Goal: Task Accomplishment & Management: Use online tool/utility

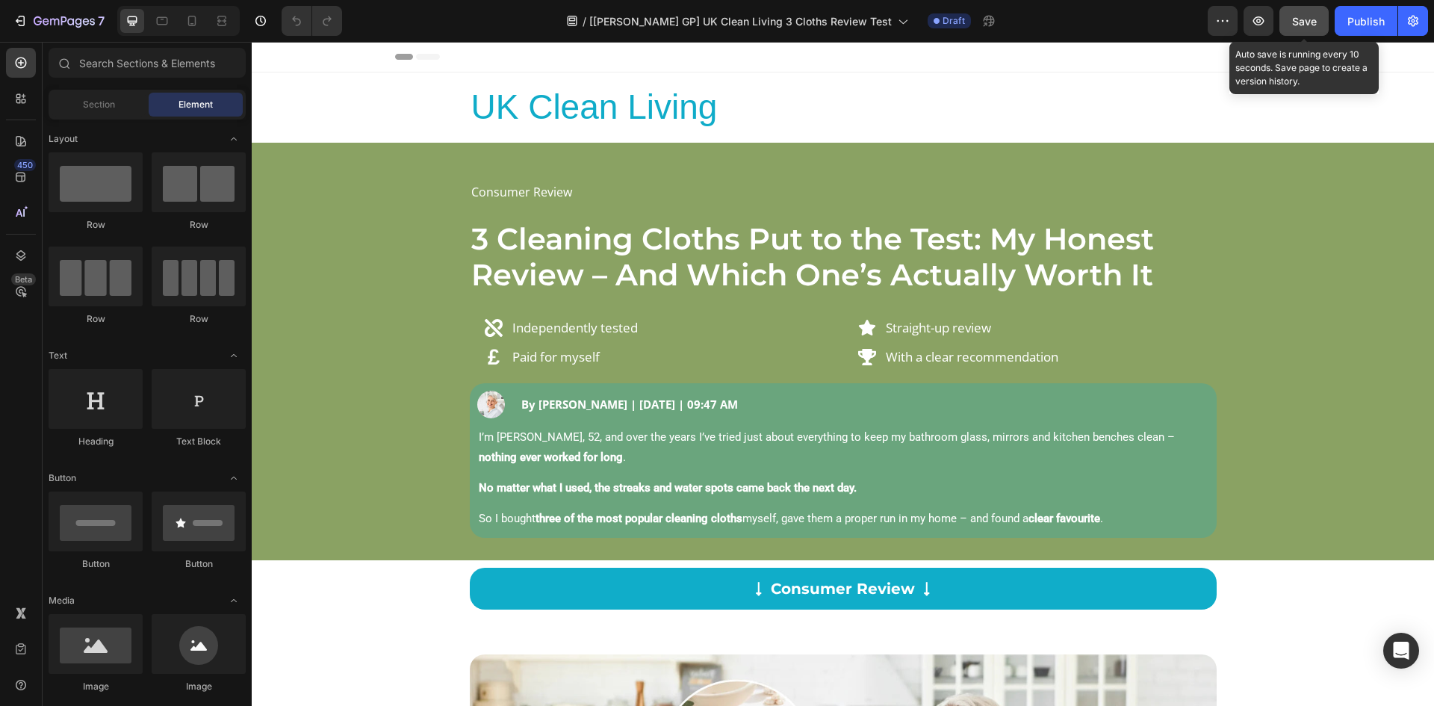
click at [1303, 19] on span "Save" at bounding box center [1304, 21] width 25 height 13
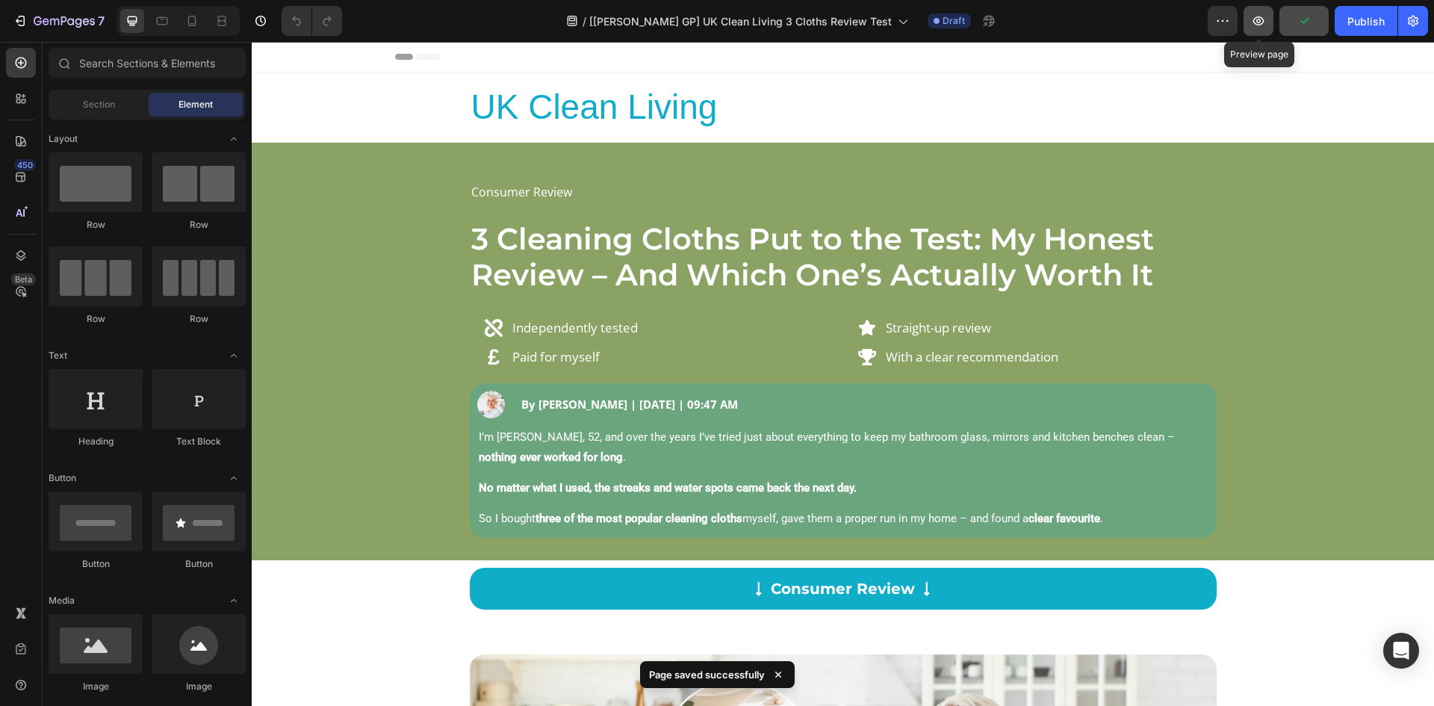
click at [1256, 19] on icon "button" at bounding box center [1258, 20] width 15 height 15
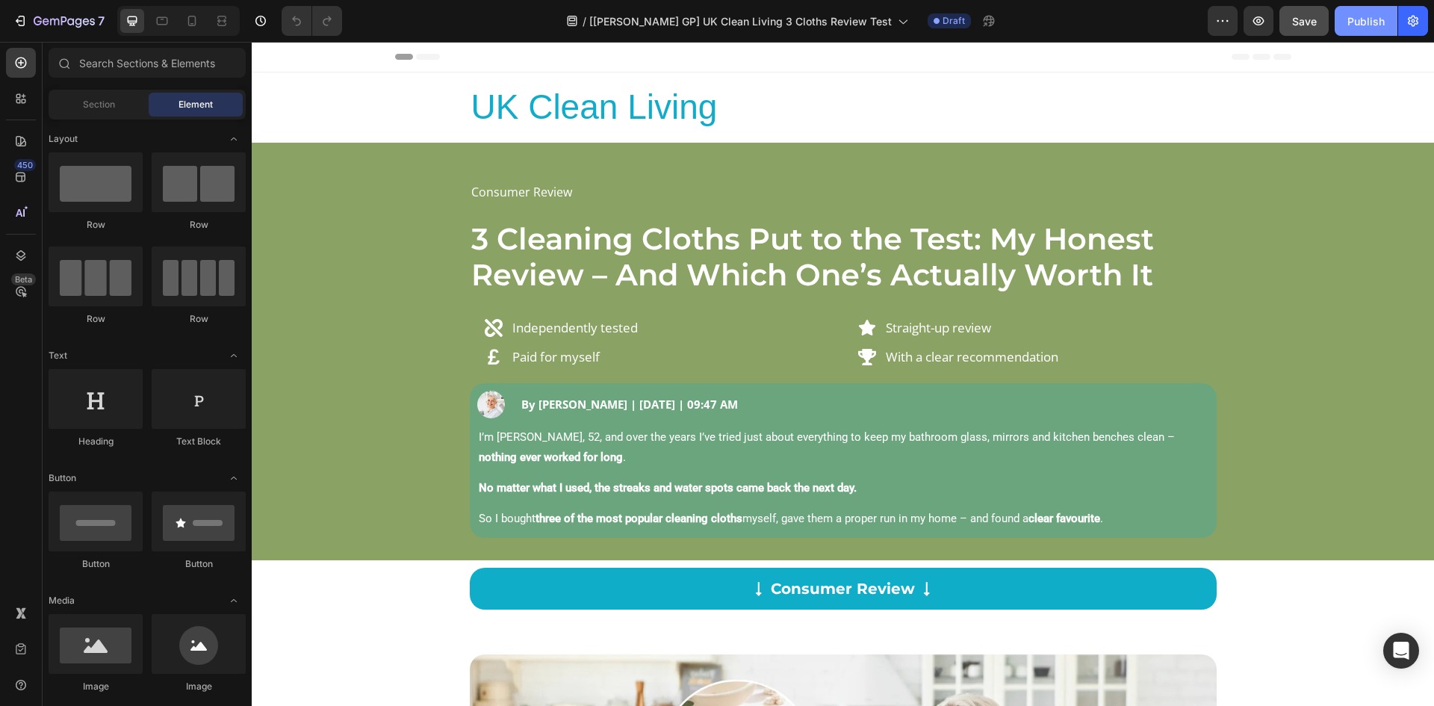
click at [1389, 22] on button "Publish" at bounding box center [1366, 21] width 63 height 30
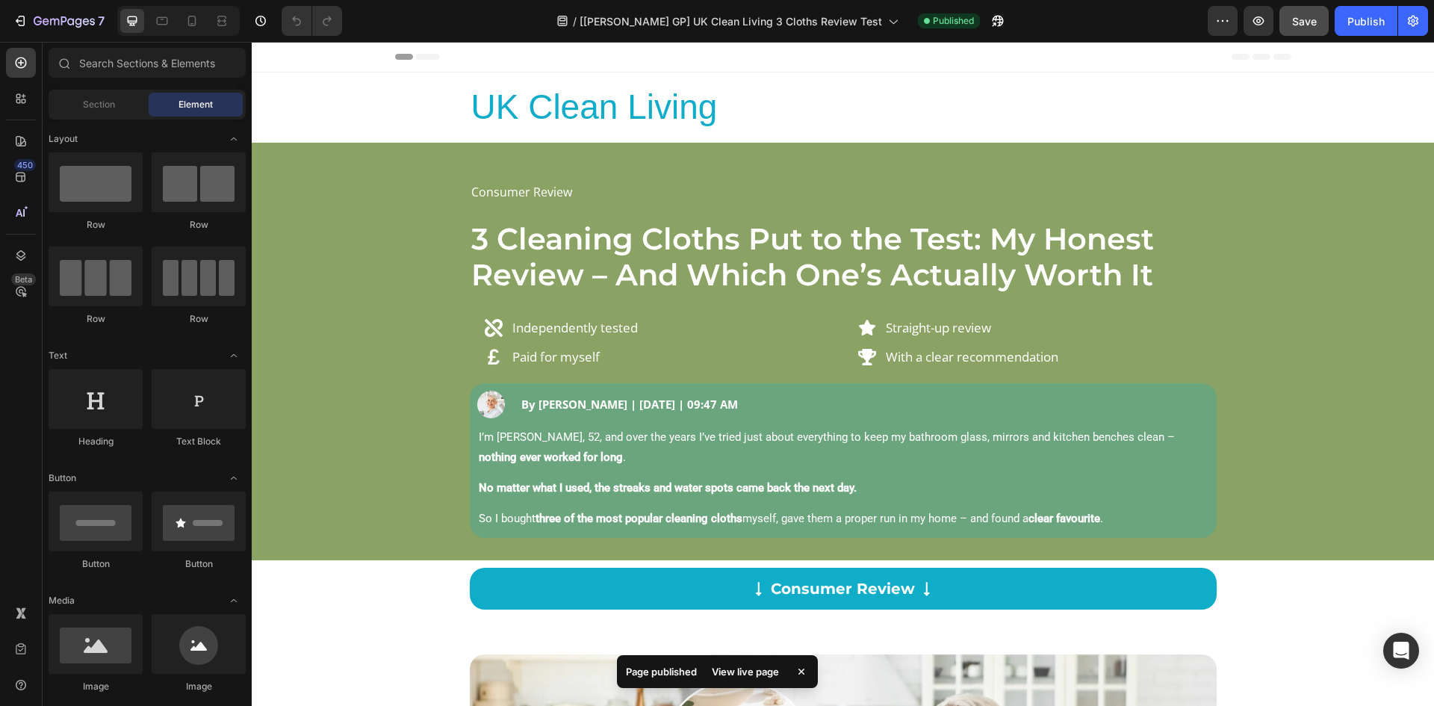
click at [742, 675] on div "View live page" at bounding box center [745, 671] width 85 height 21
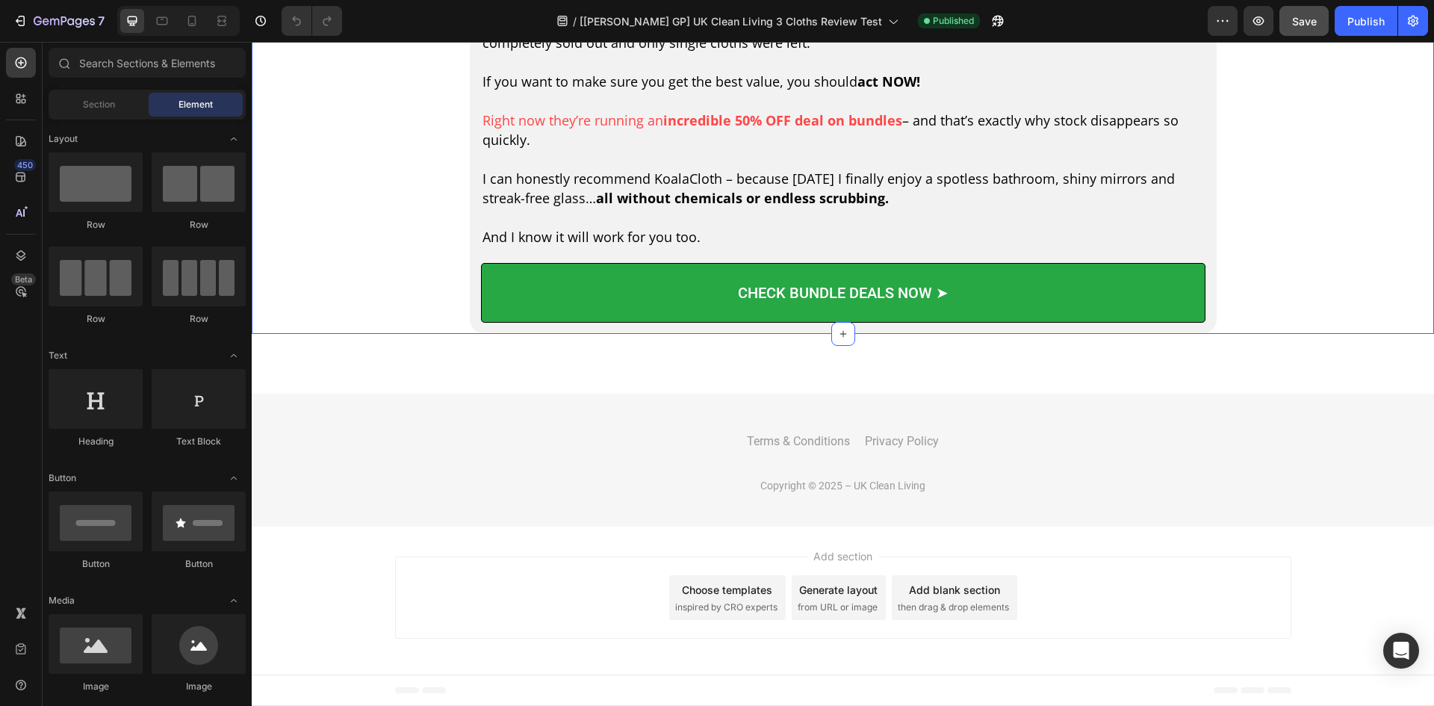
scroll to position [6464, 0]
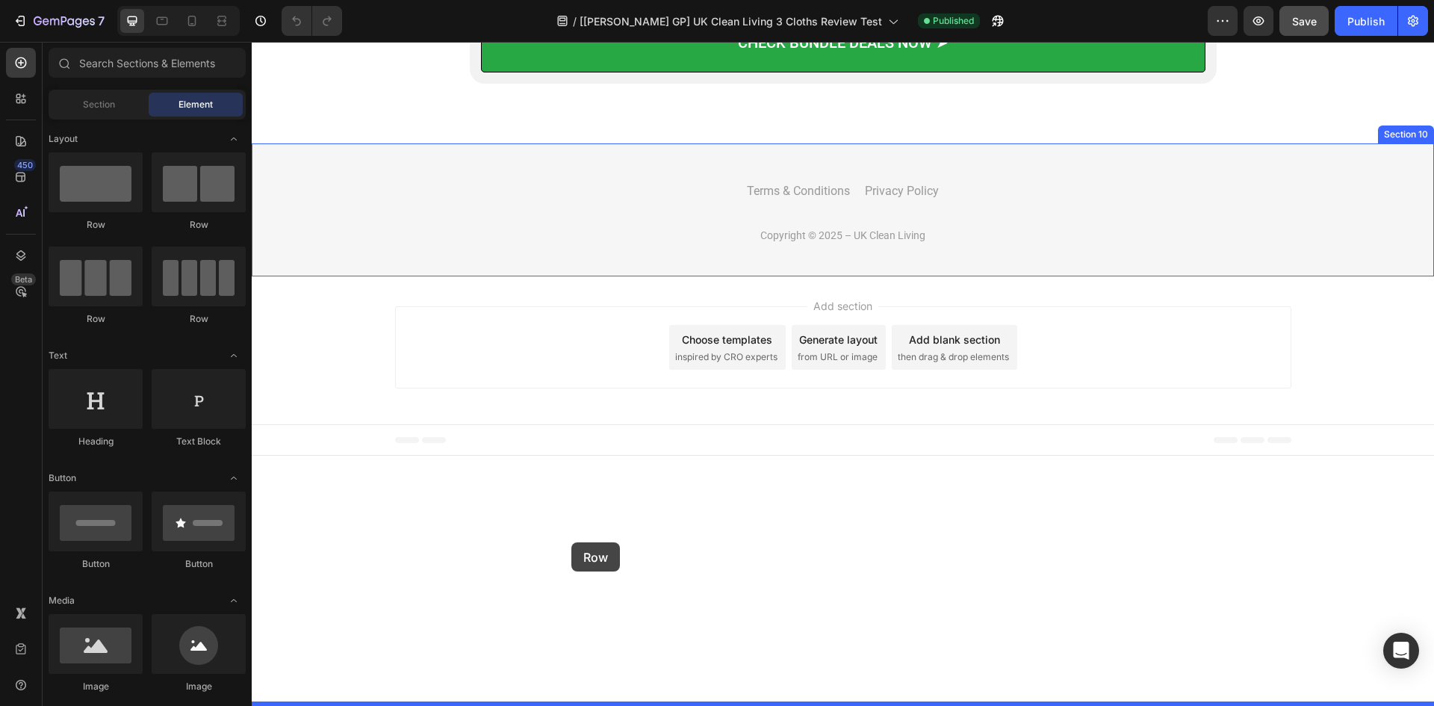
drag, startPoint x: 397, startPoint y: 279, endPoint x: 571, endPoint y: 542, distance: 315.3
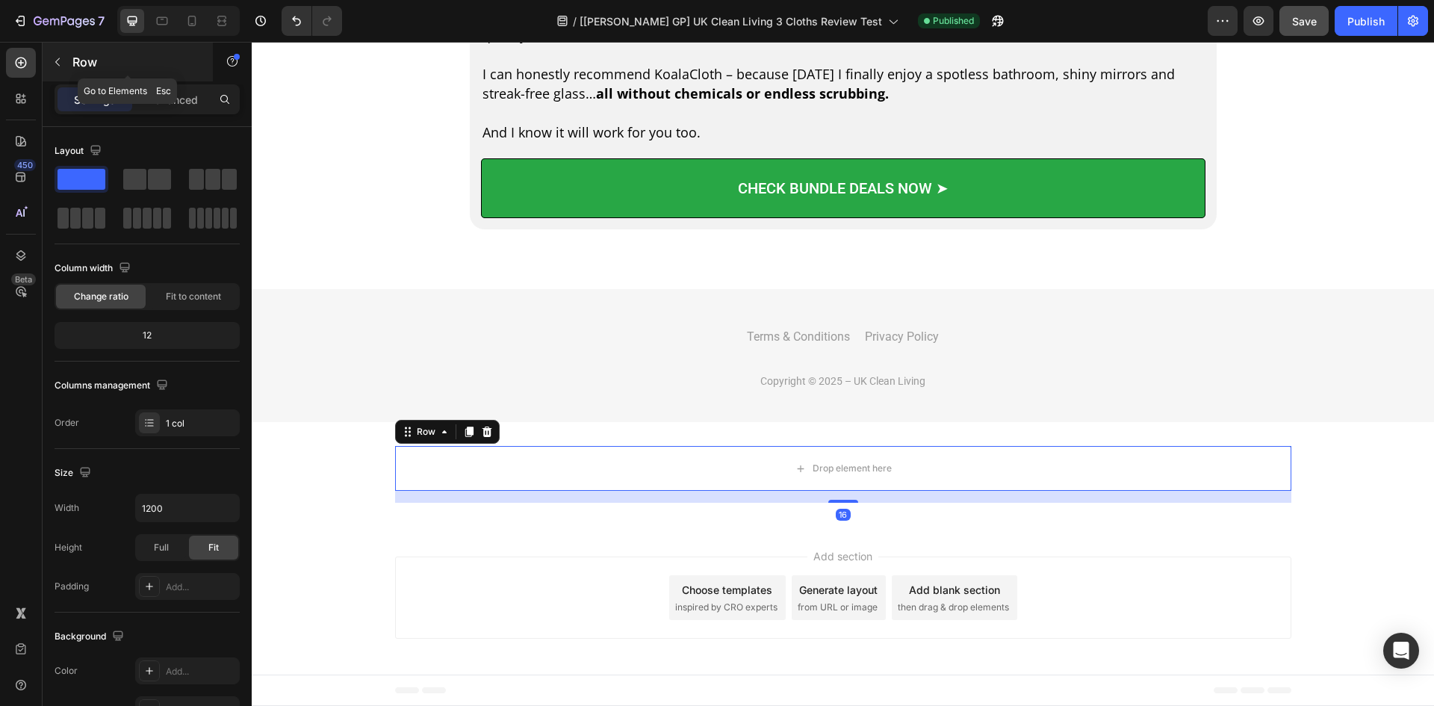
click at [55, 55] on button "button" at bounding box center [58, 62] width 24 height 24
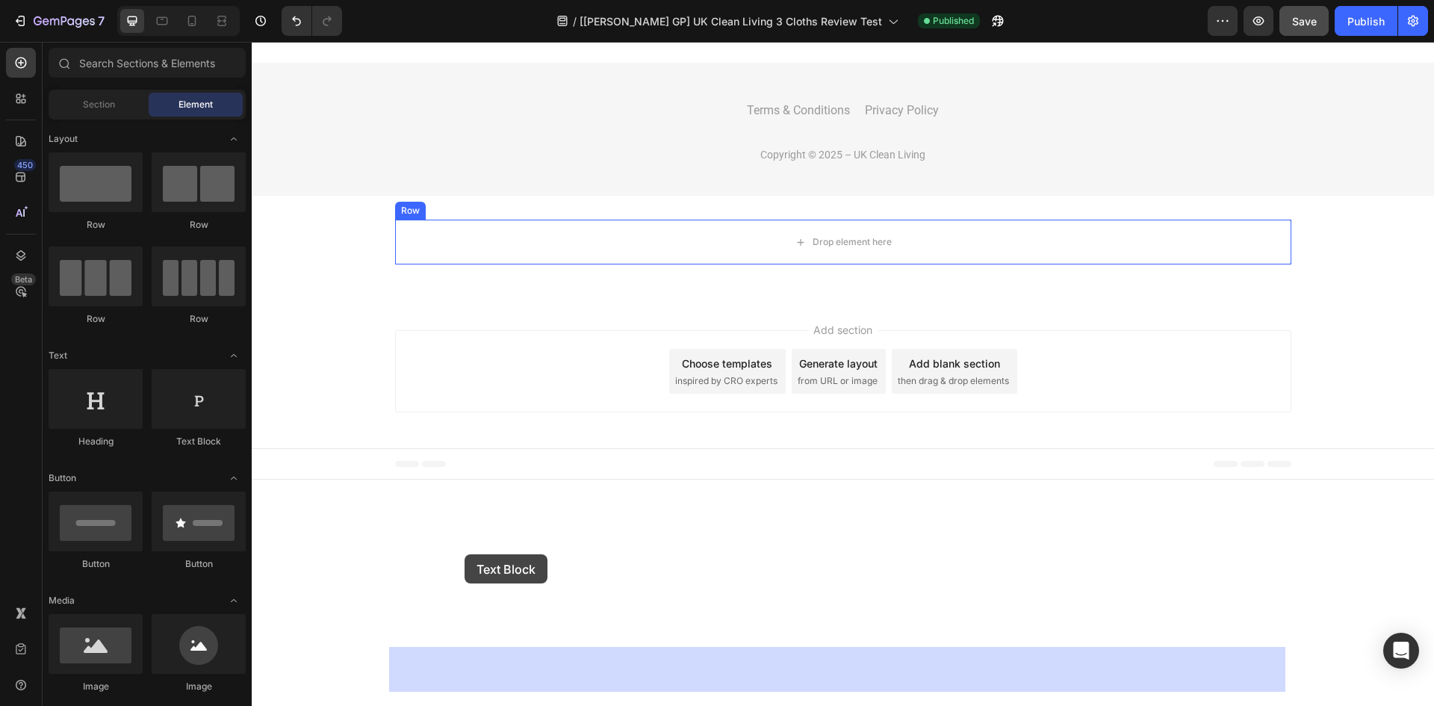
drag, startPoint x: 466, startPoint y: 460, endPoint x: 672, endPoint y: 504, distance: 210.1
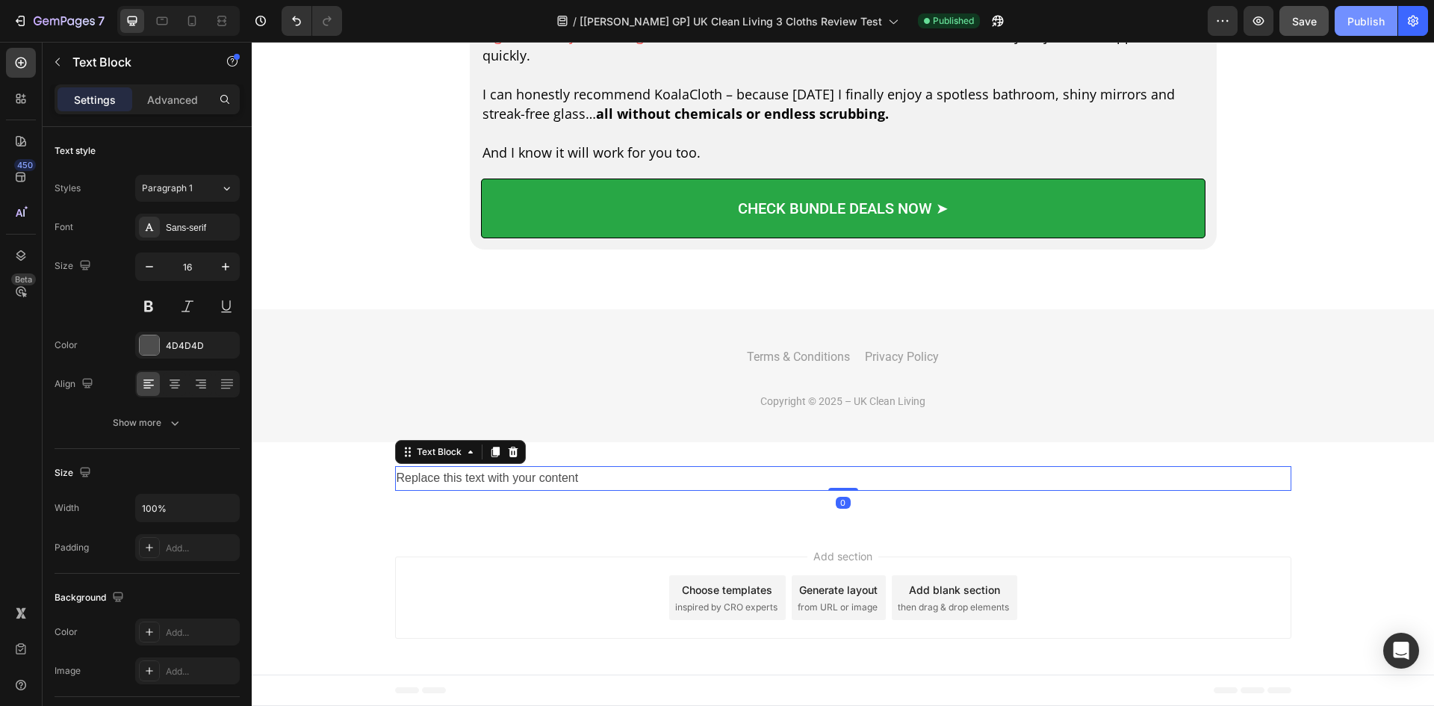
click at [1358, 29] on button "Publish" at bounding box center [1366, 21] width 63 height 30
click at [1413, 16] on icon "button" at bounding box center [1413, 21] width 10 height 11
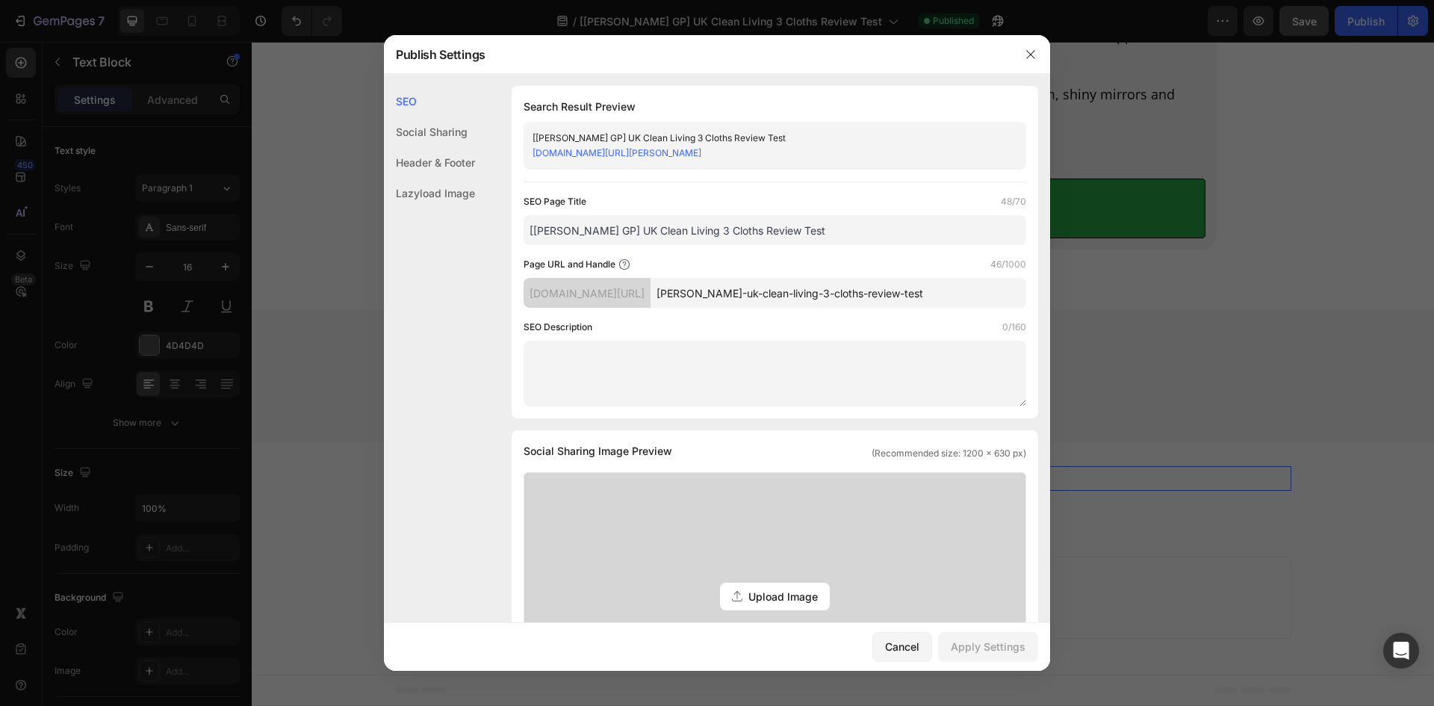
scroll to position [373, 0]
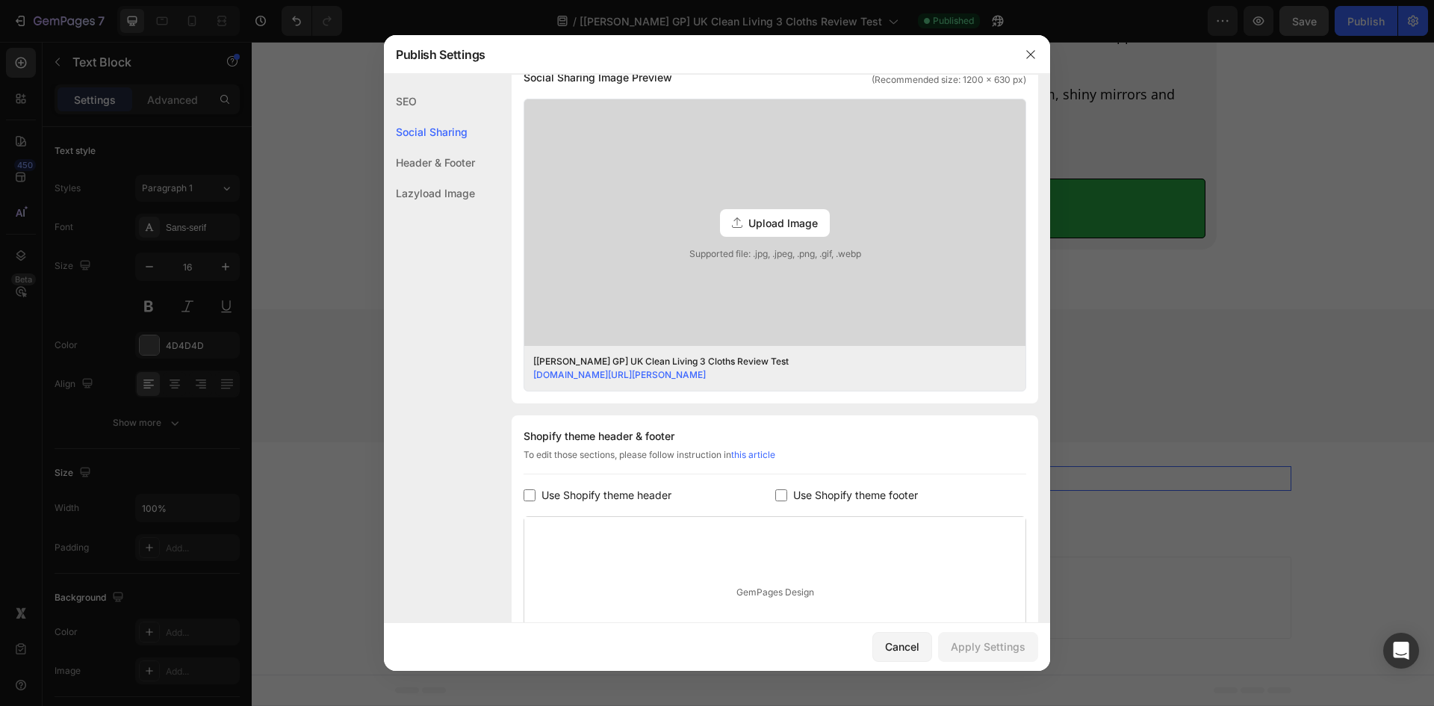
click at [524, 495] on input "checkbox" at bounding box center [530, 495] width 12 height 12
checkbox input "true"
click at [775, 492] on input "checkbox" at bounding box center [781, 495] width 12 height 12
checkbox input "true"
click at [1018, 653] on div "Apply Settings" at bounding box center [988, 647] width 75 height 16
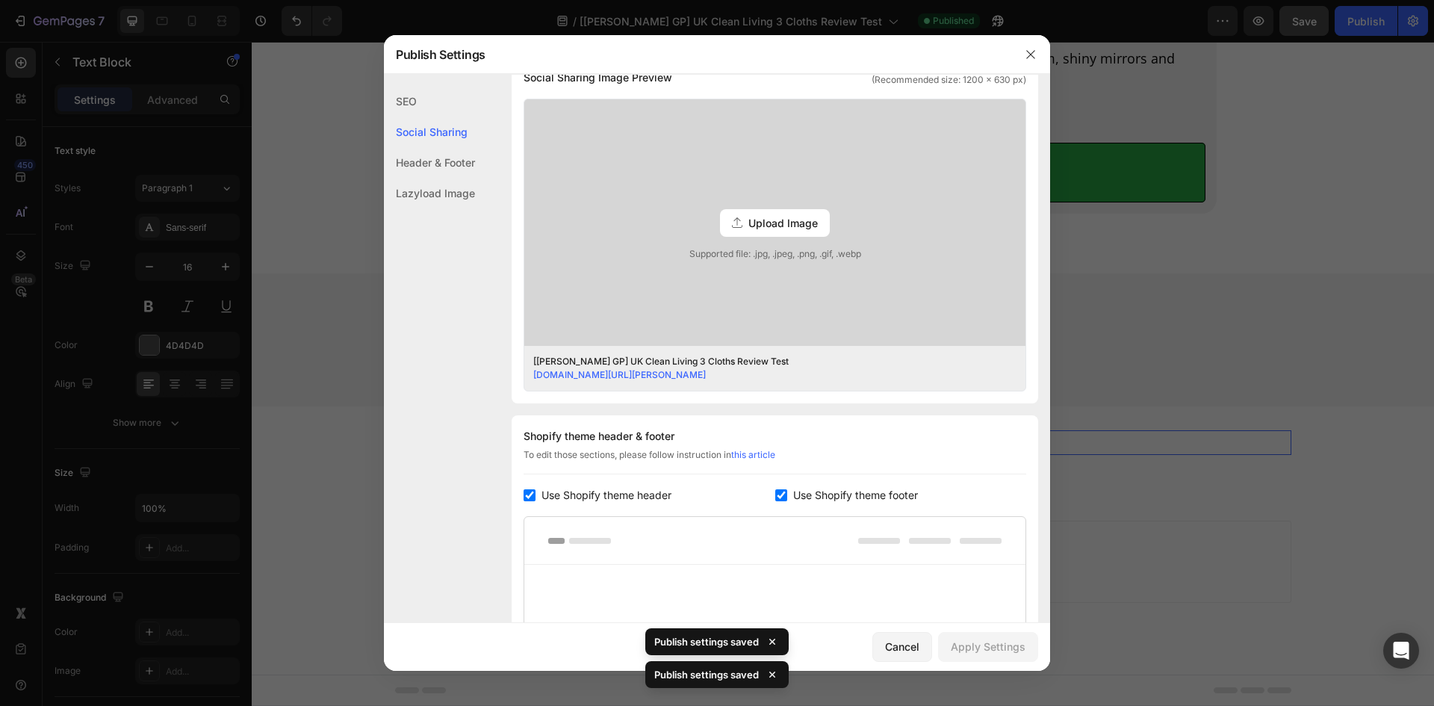
drag, startPoint x: 1369, startPoint y: 64, endPoint x: 1117, endPoint y: 22, distance: 256.0
click at [1369, 64] on div at bounding box center [717, 353] width 1434 height 706
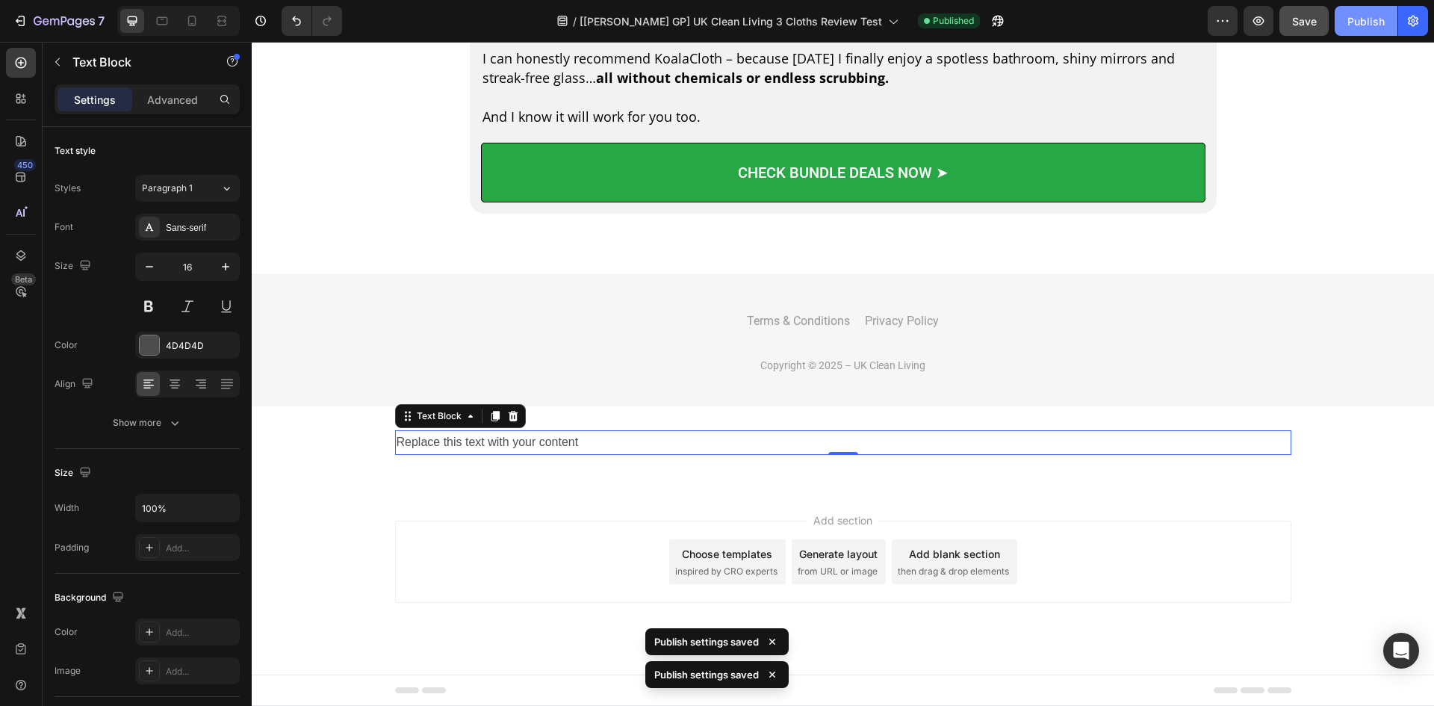
click at [1366, 28] on div "Publish" at bounding box center [1366, 21] width 37 height 16
